Goal: Register for event/course

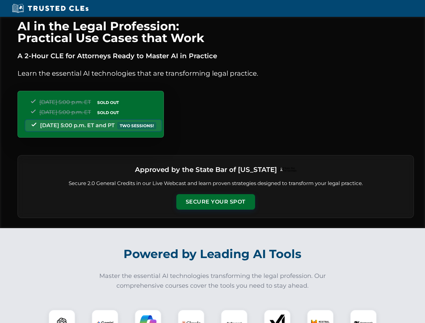
click at [215, 202] on button "Secure Your Spot" at bounding box center [215, 201] width 79 height 15
click at [62, 316] on img at bounding box center [62, 323] width 20 height 20
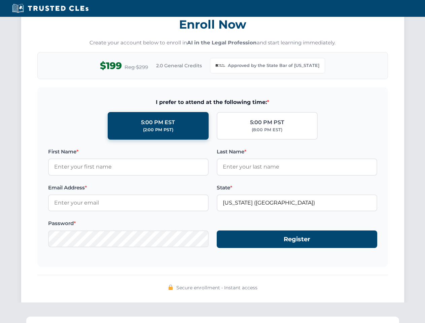
scroll to position [656, 0]
